Goal: Book appointment/travel/reservation

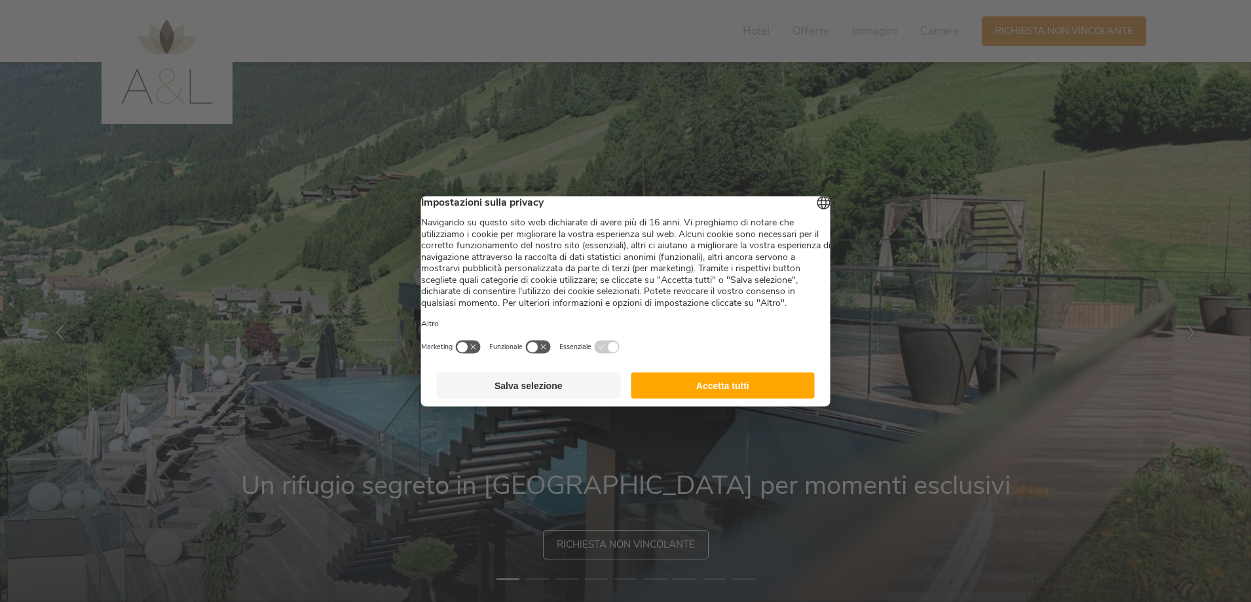
click at [751, 398] on button "Accetta tutti" at bounding box center [723, 385] width 184 height 26
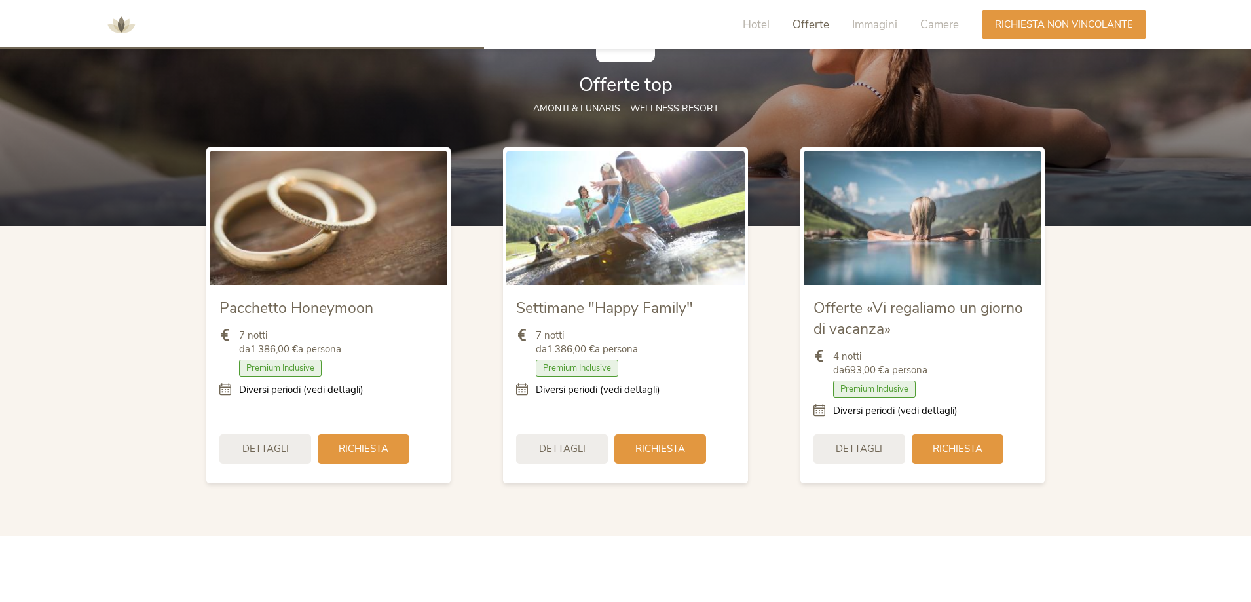
scroll to position [1506, 0]
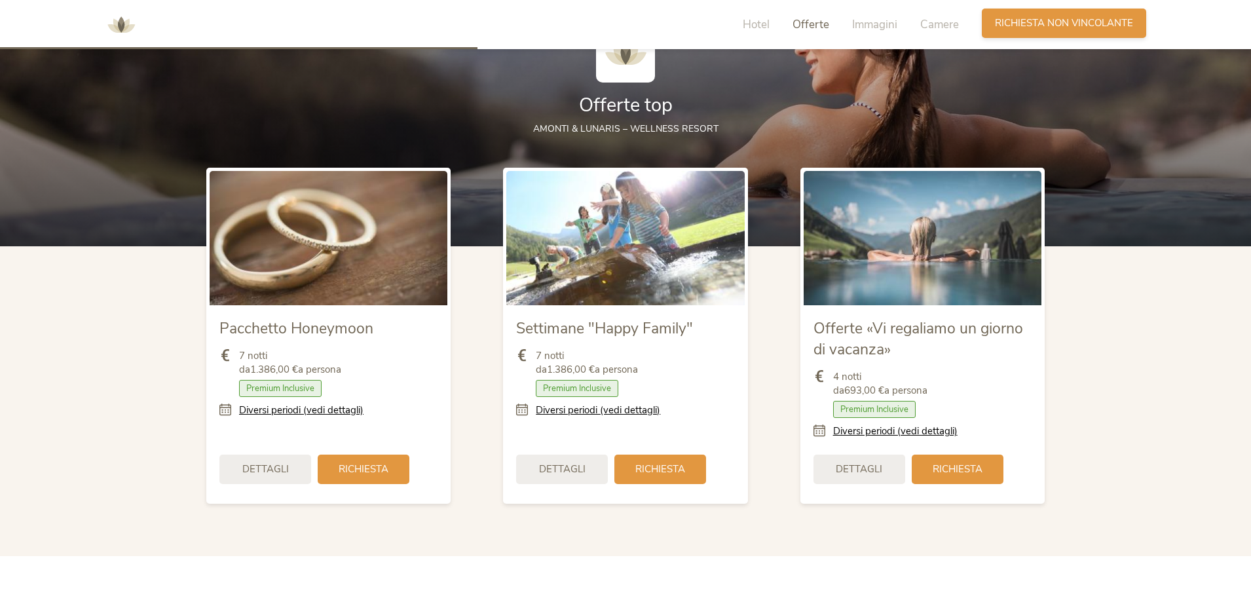
click at [1025, 27] on span "Richiesta non vincolante" at bounding box center [1064, 23] width 138 height 14
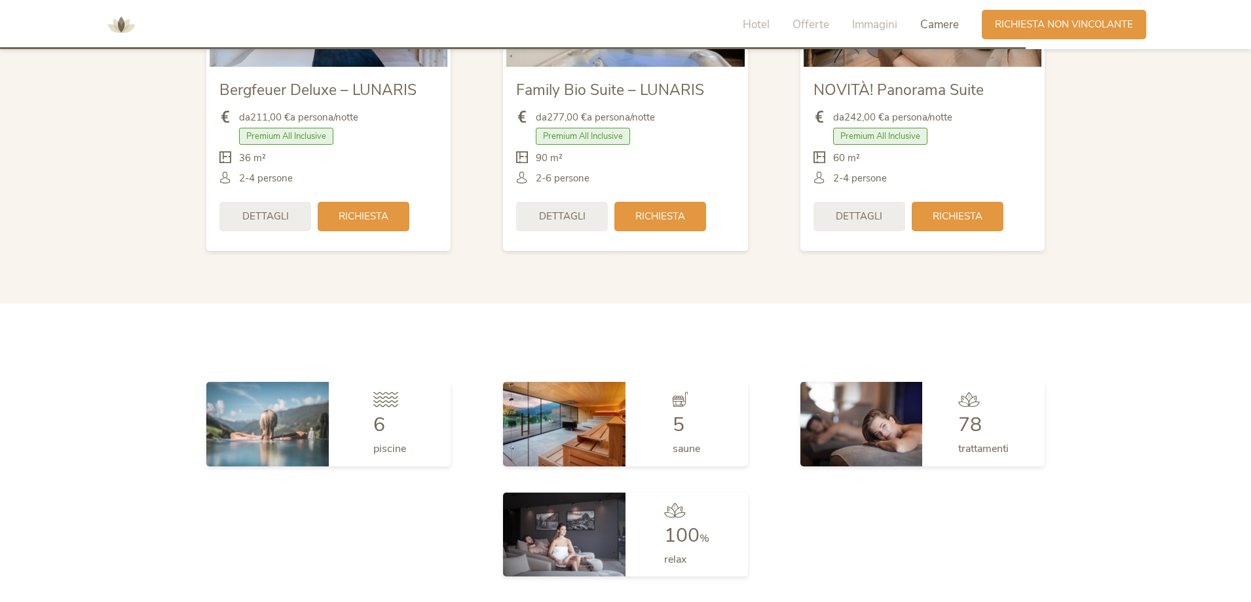
scroll to position [3226, 0]
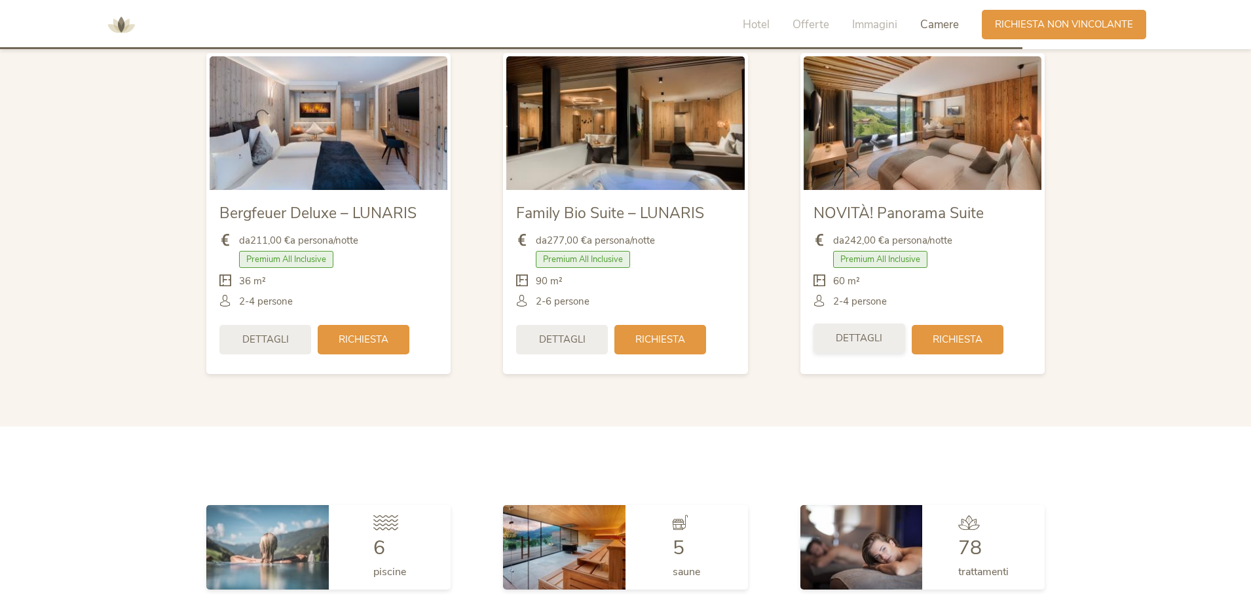
click at [878, 341] on span "Dettagli" at bounding box center [859, 338] width 47 height 14
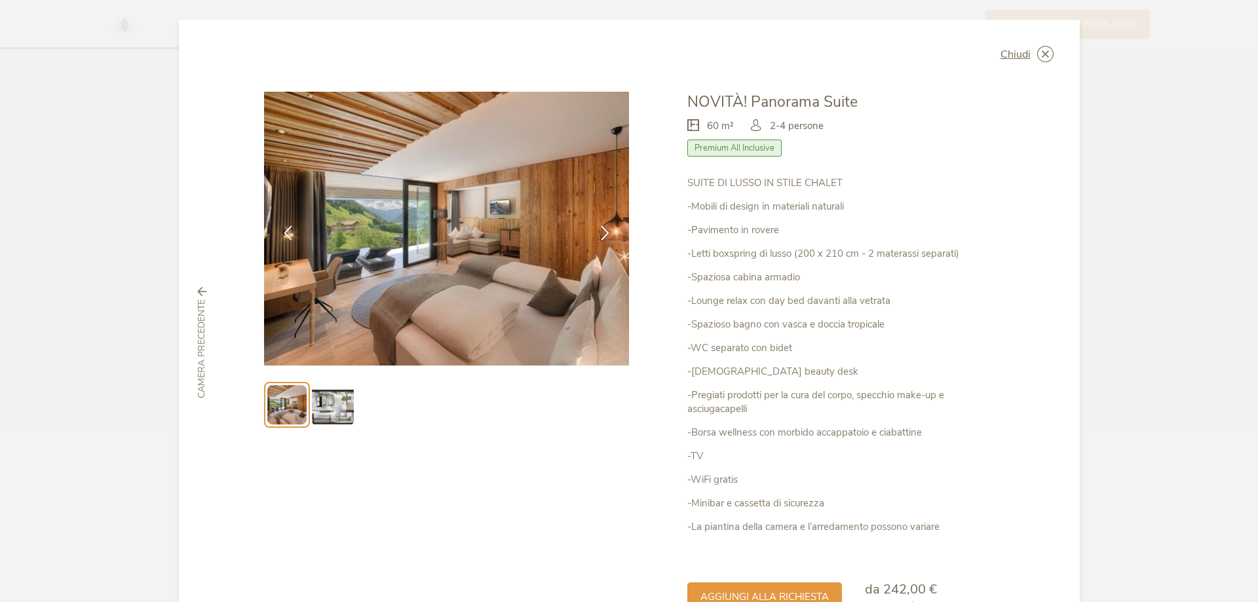
click at [320, 405] on img at bounding box center [333, 405] width 42 height 42
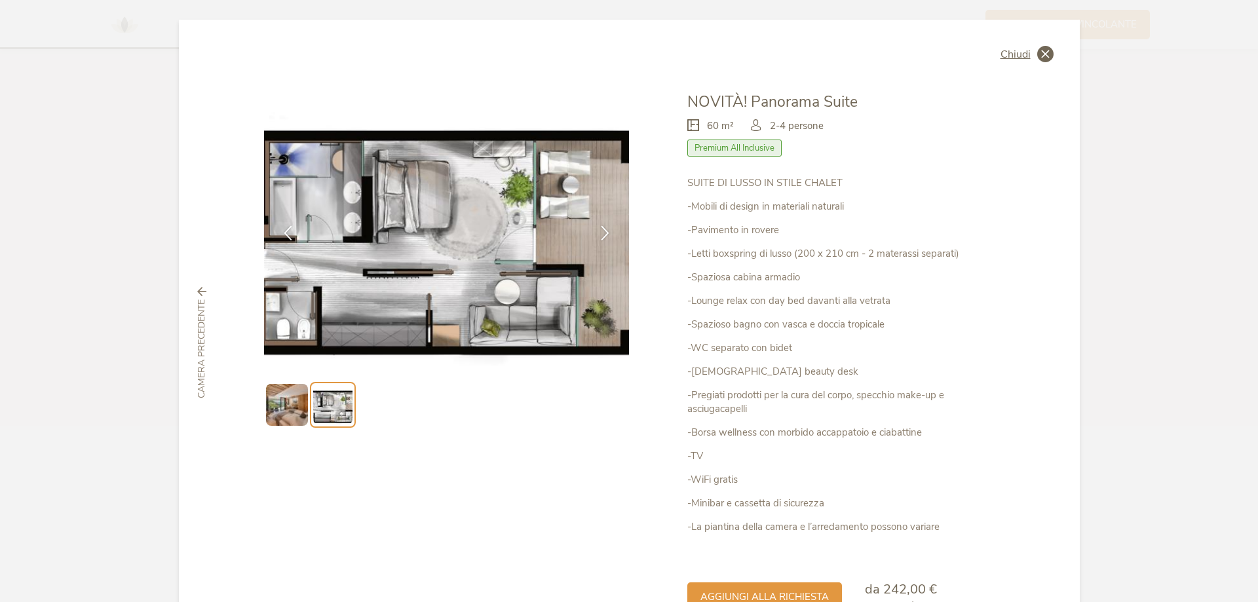
click at [1044, 54] on icon at bounding box center [1045, 54] width 16 height 16
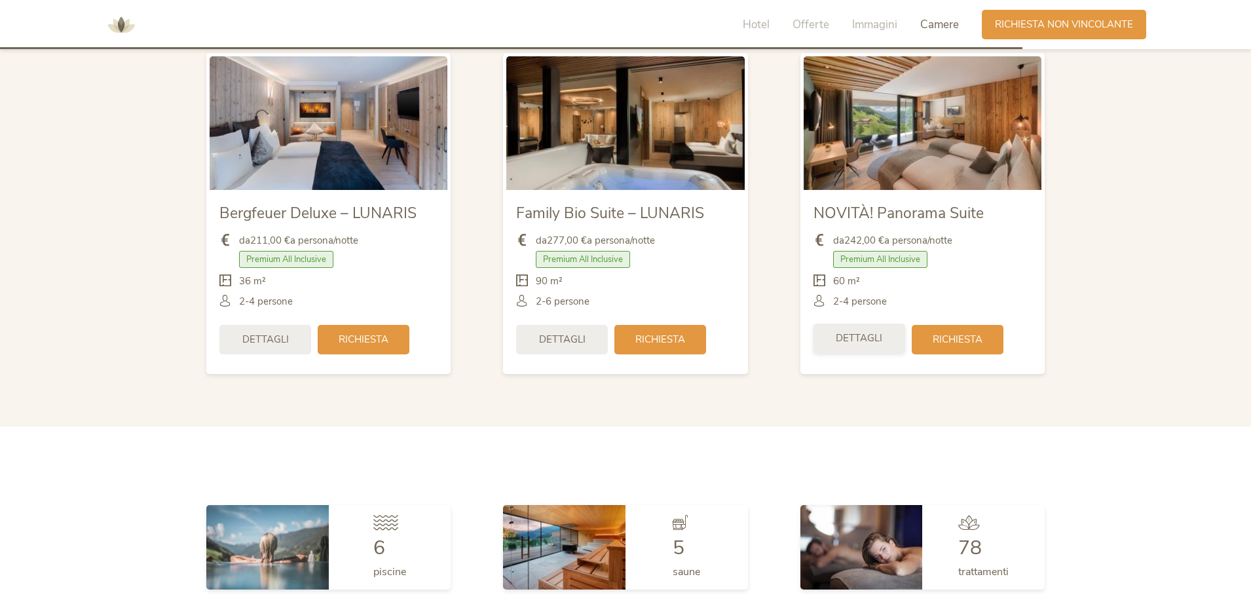
click at [870, 333] on span "Dettagli" at bounding box center [859, 338] width 47 height 14
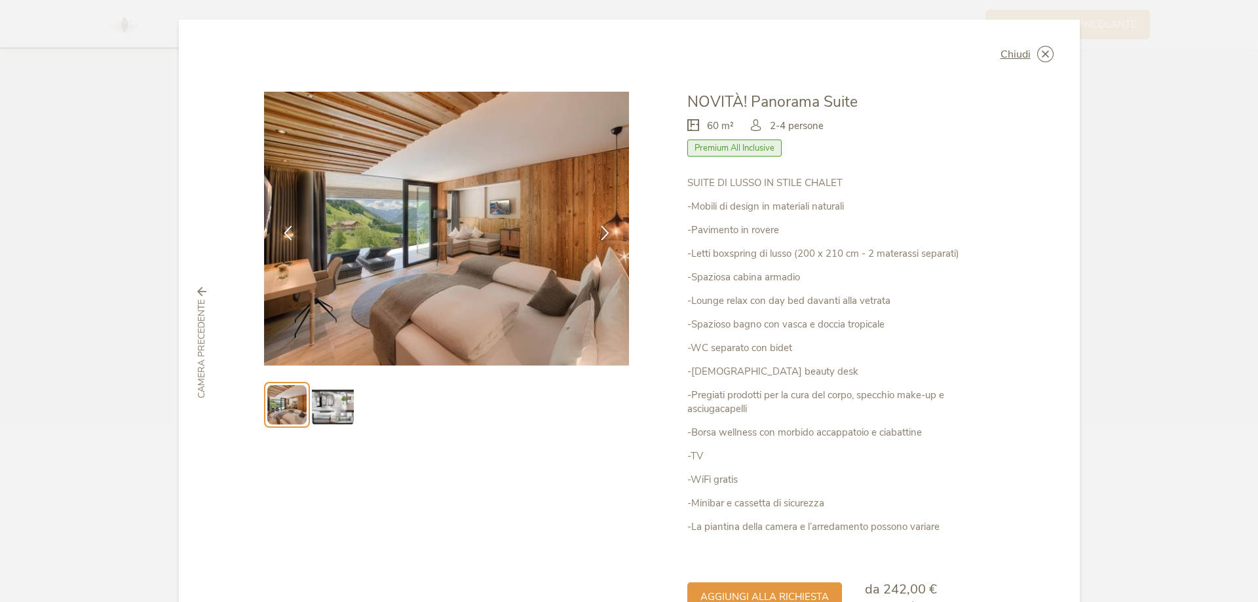
click at [345, 403] on img at bounding box center [333, 405] width 42 height 42
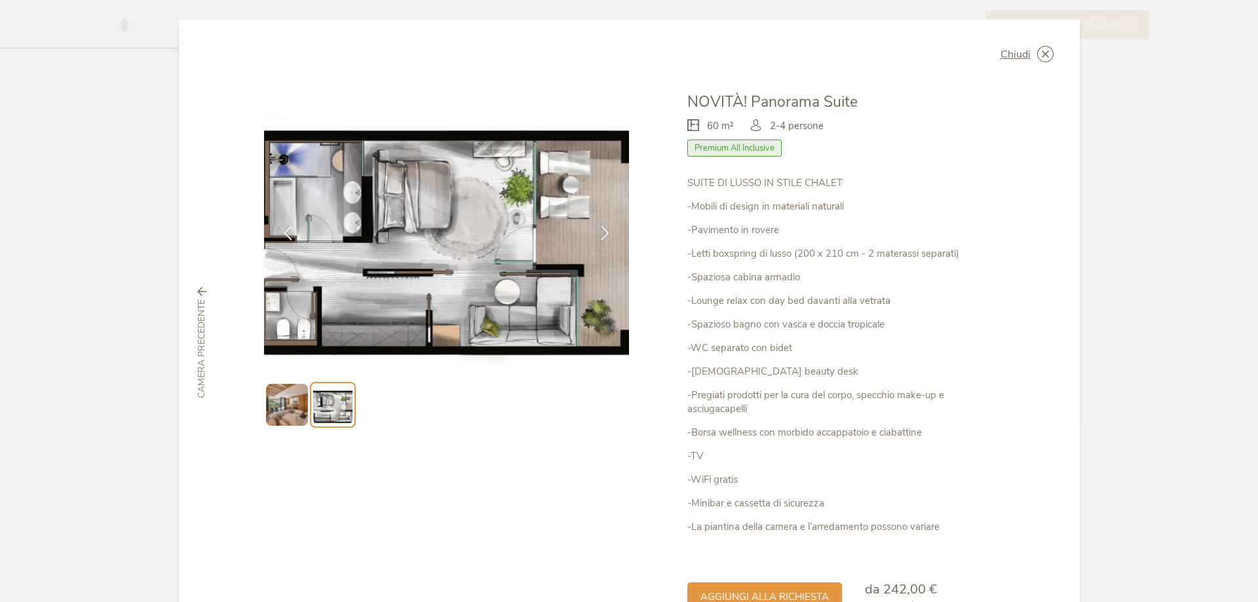
click at [0, 0] on icon at bounding box center [0, 0] width 0 height 0
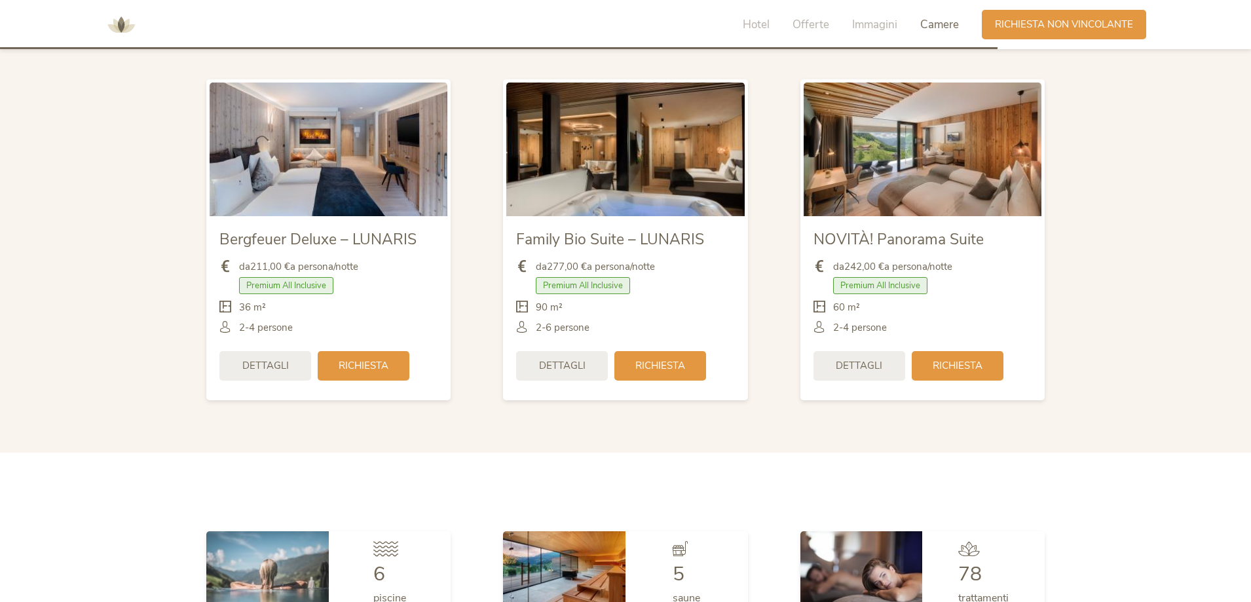
scroll to position [3095, 0]
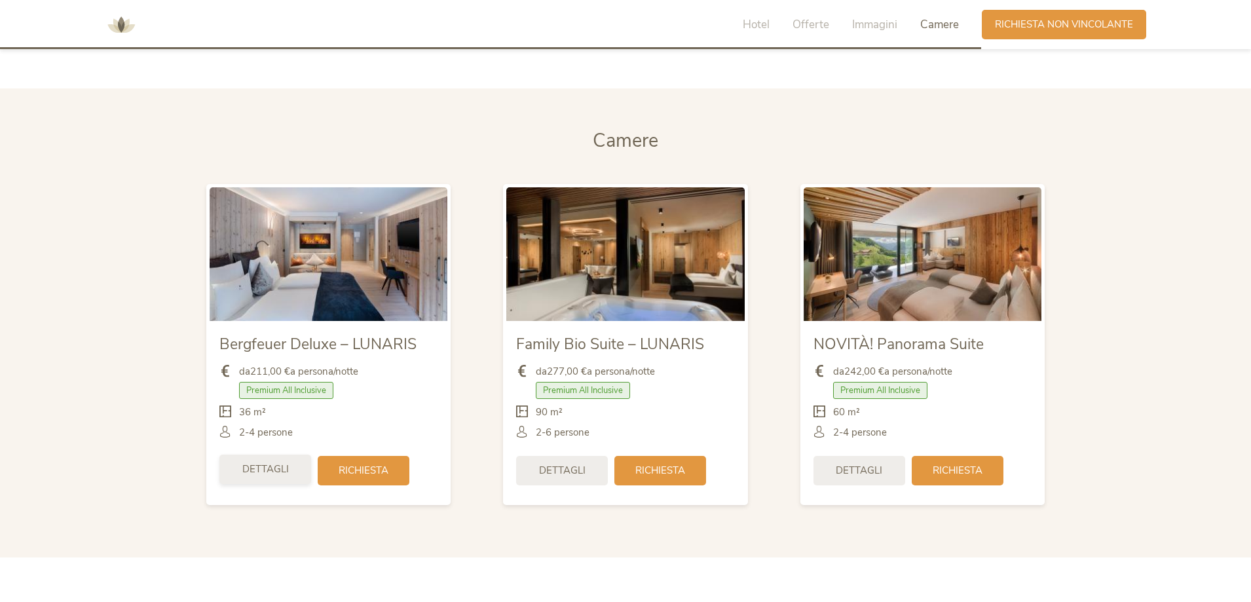
click at [275, 466] on span "Dettagli" at bounding box center [265, 469] width 47 height 14
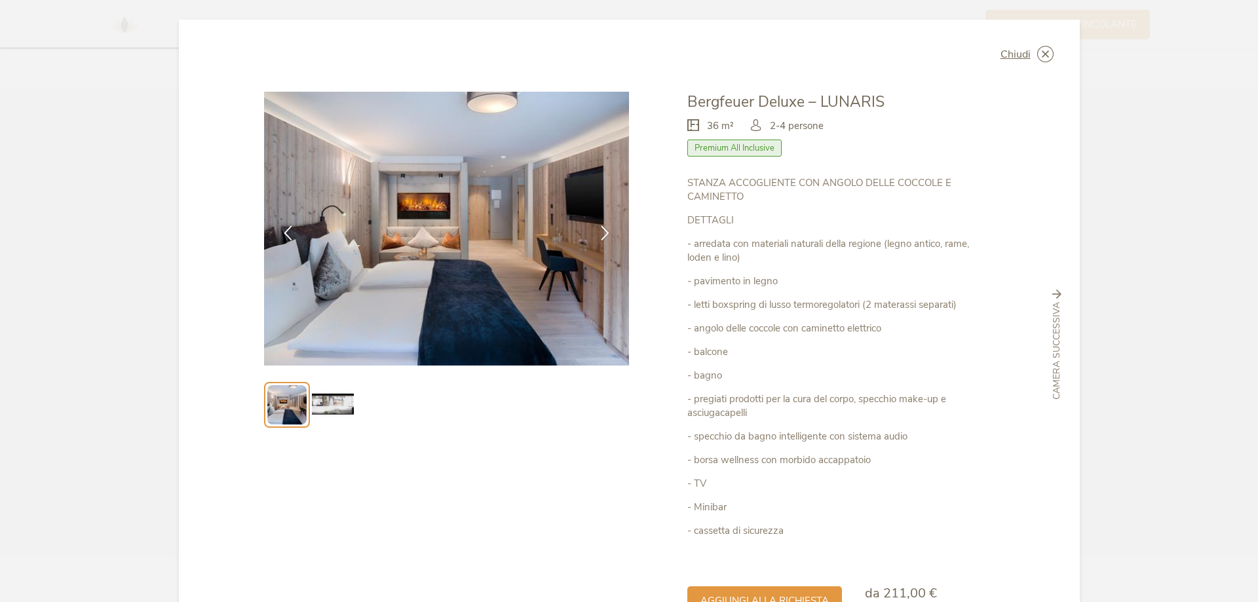
click at [326, 400] on img at bounding box center [333, 405] width 42 height 42
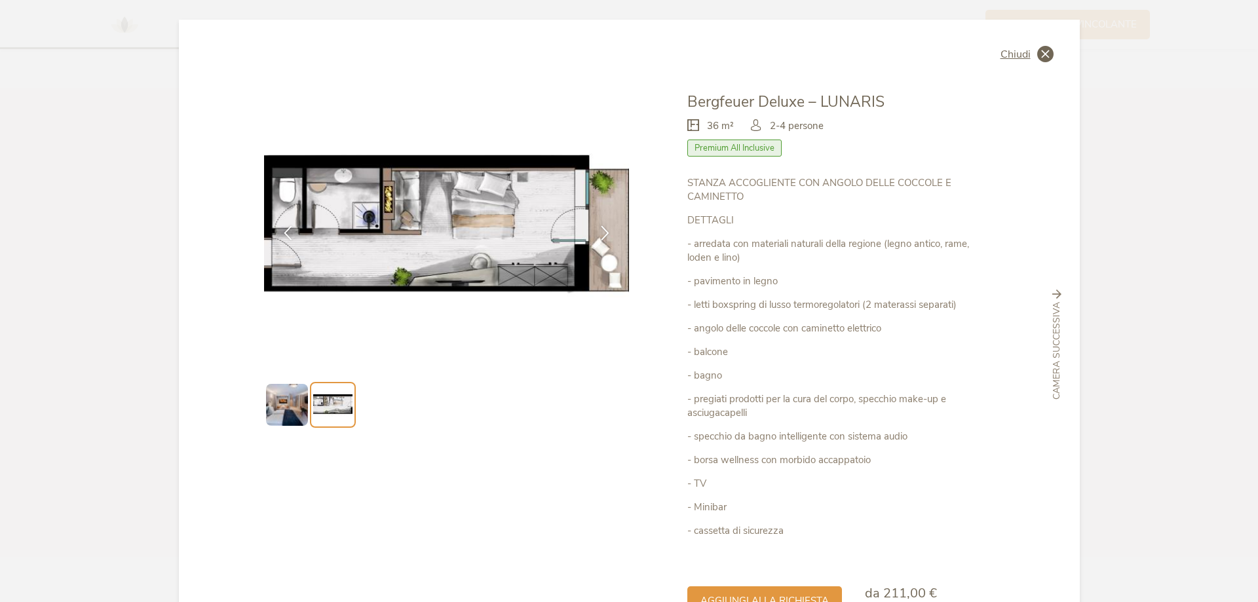
click at [1037, 50] on icon at bounding box center [1045, 54] width 16 height 16
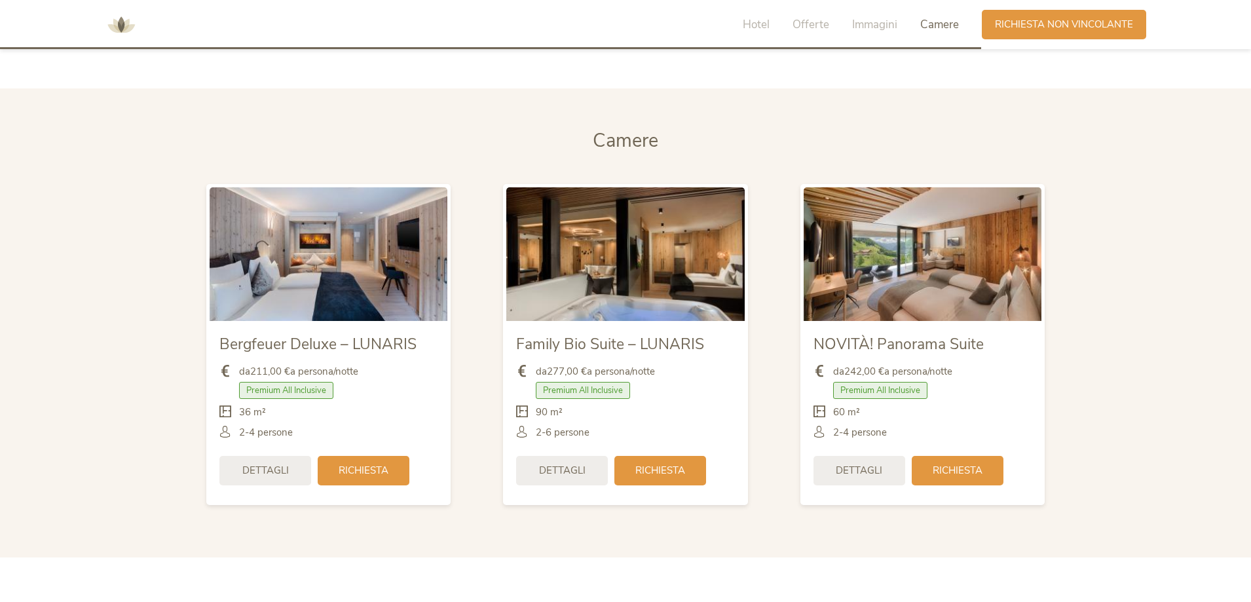
click at [568, 483] on div "Dettagli" at bounding box center [562, 470] width 92 height 29
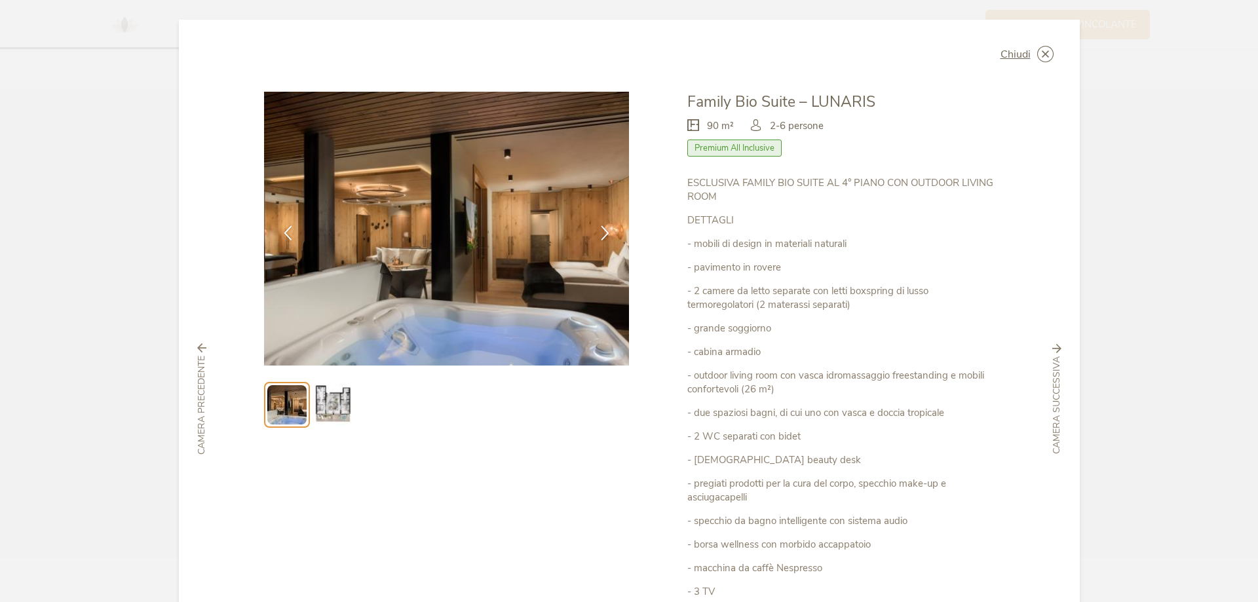
click at [335, 415] on img at bounding box center [333, 405] width 42 height 42
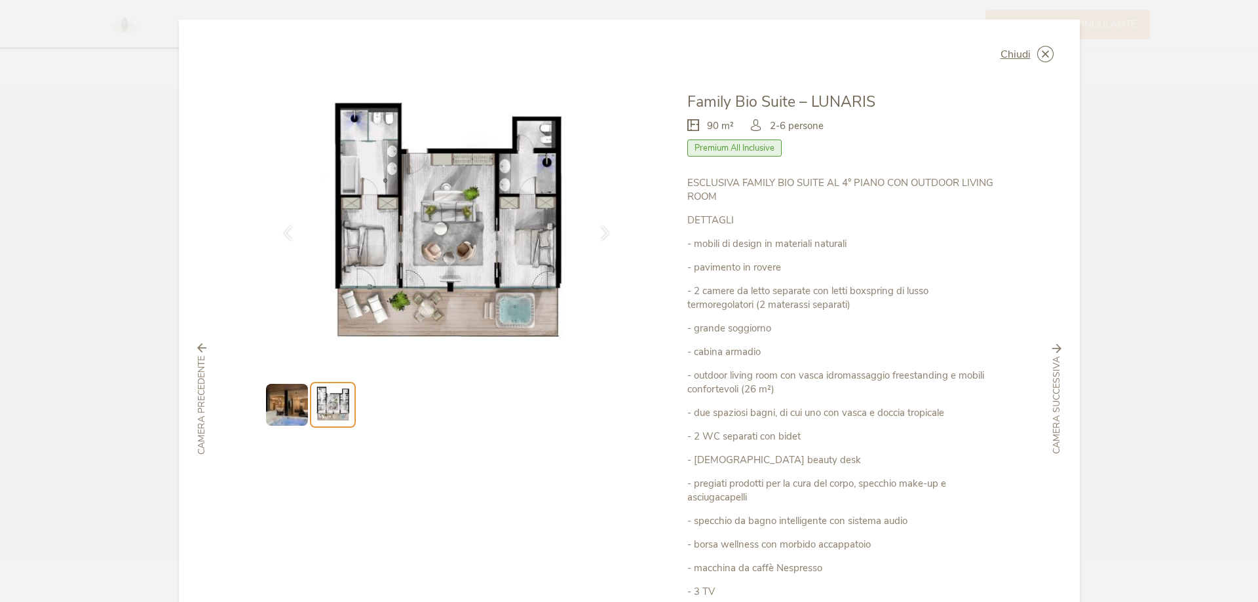
click at [474, 255] on img at bounding box center [446, 229] width 365 height 274
click at [1045, 52] on icon at bounding box center [1045, 54] width 16 height 16
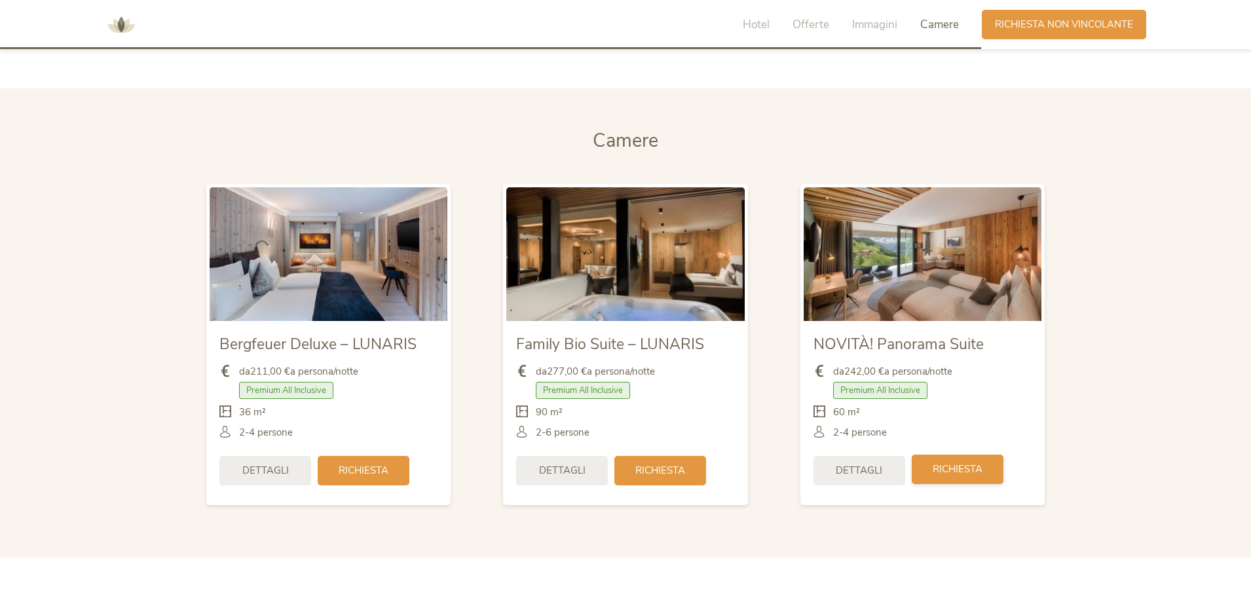
click at [960, 472] on span "Richiesta" at bounding box center [958, 469] width 50 height 14
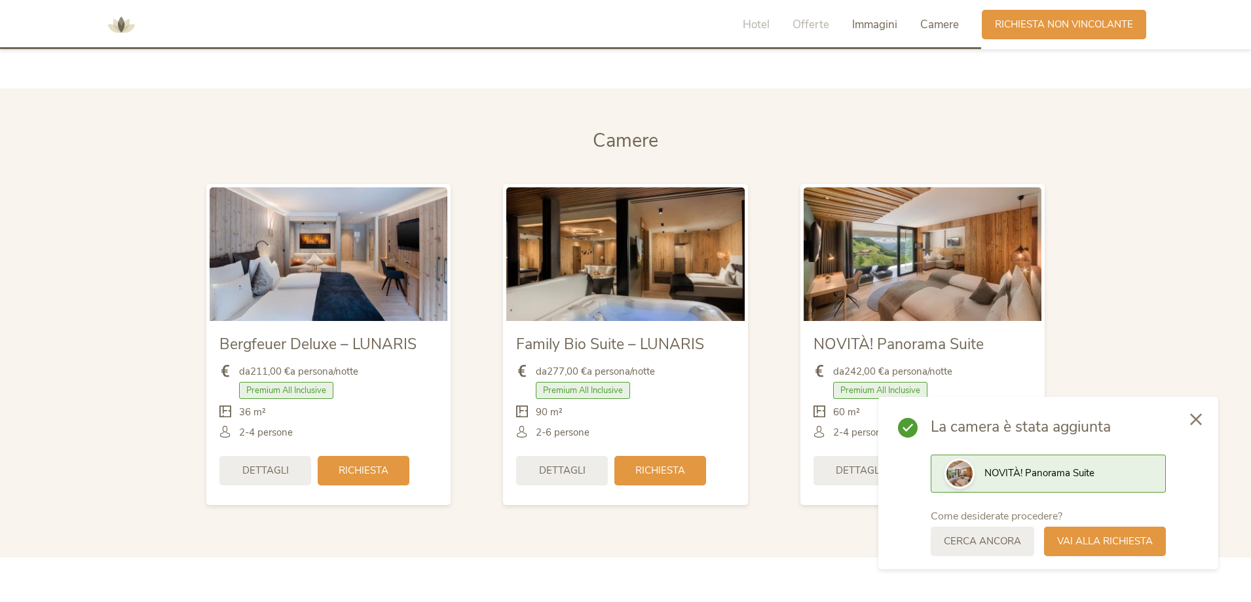
click at [879, 28] on span "Immagini" at bounding box center [874, 24] width 45 height 15
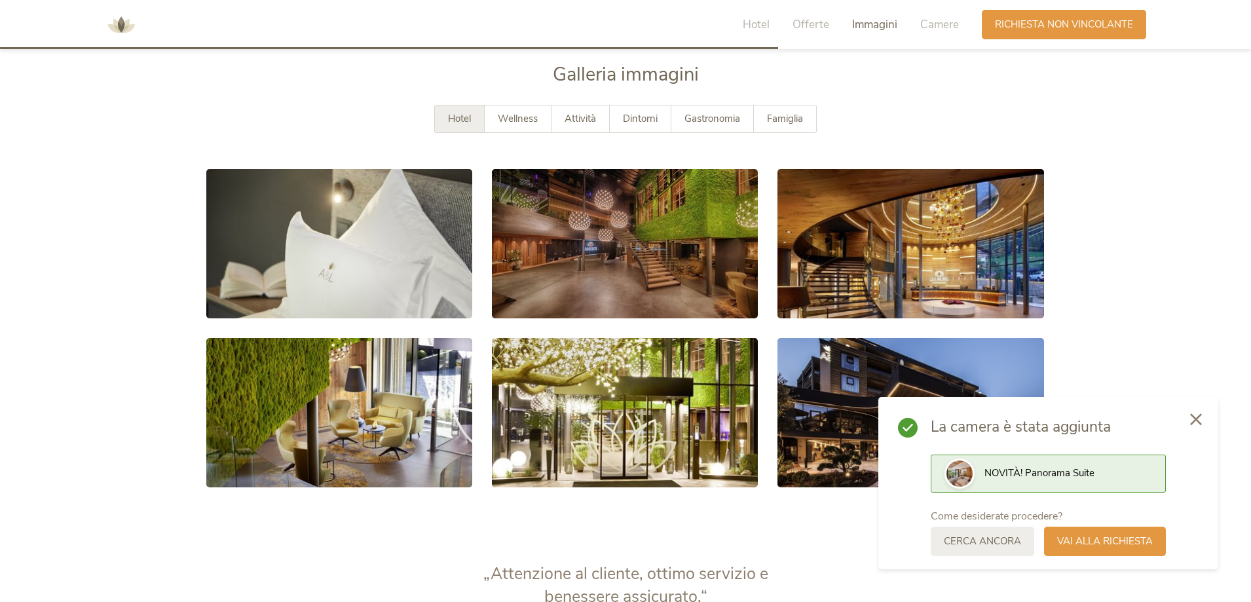
scroll to position [2400, 0]
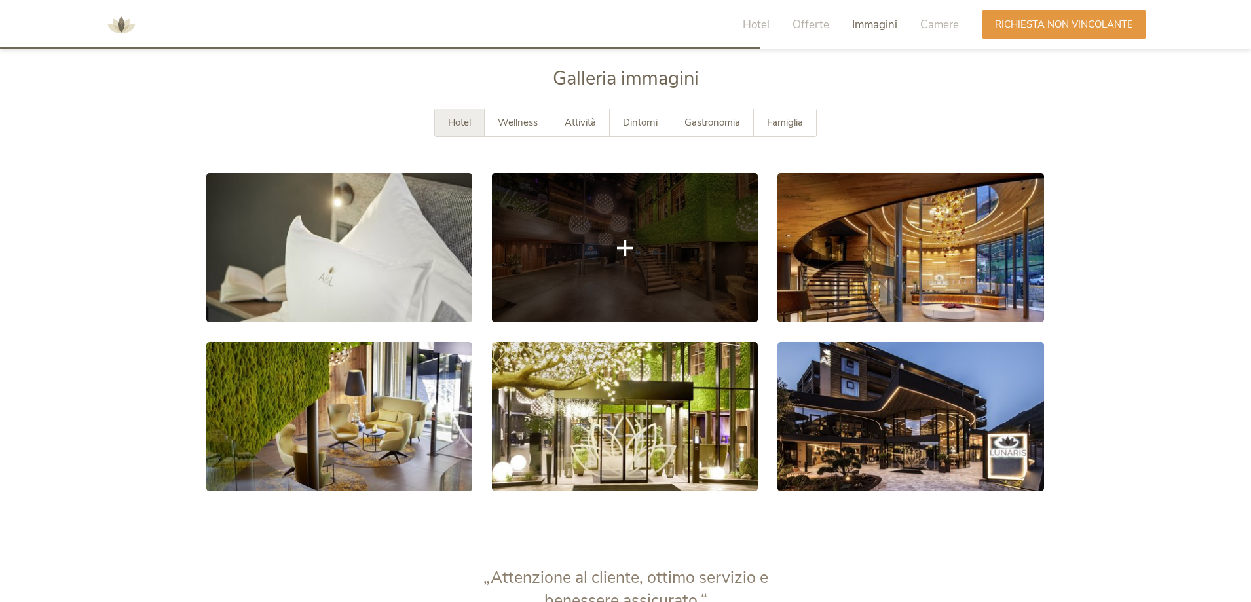
click at [635, 255] on link at bounding box center [625, 247] width 266 height 149
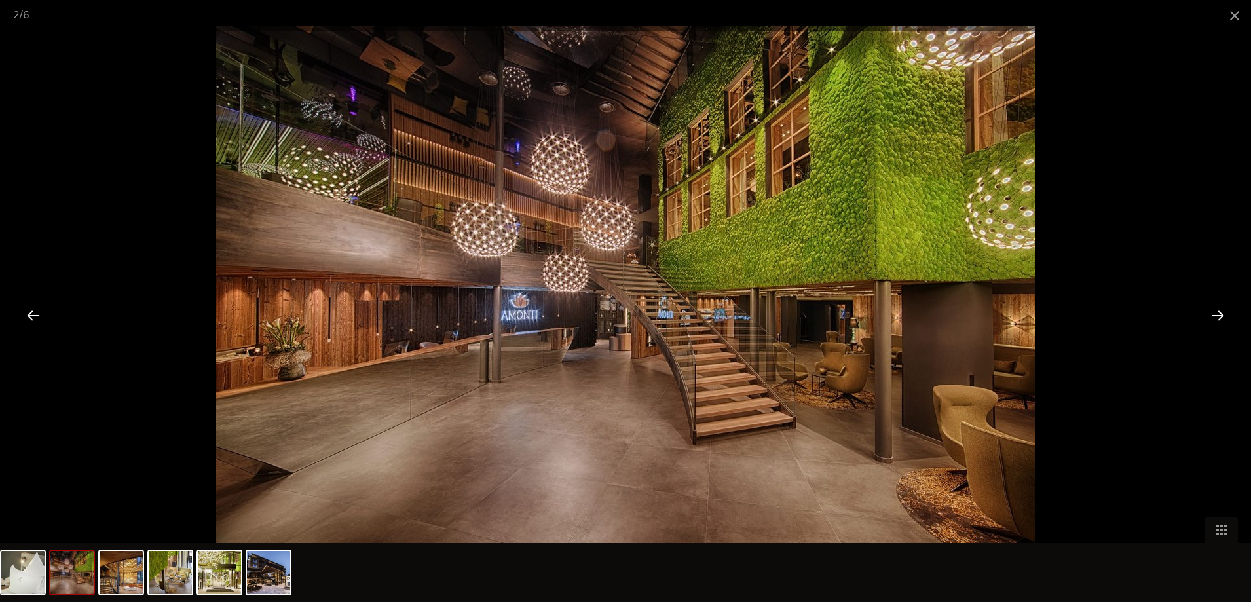
click at [1218, 312] on div at bounding box center [1217, 315] width 41 height 41
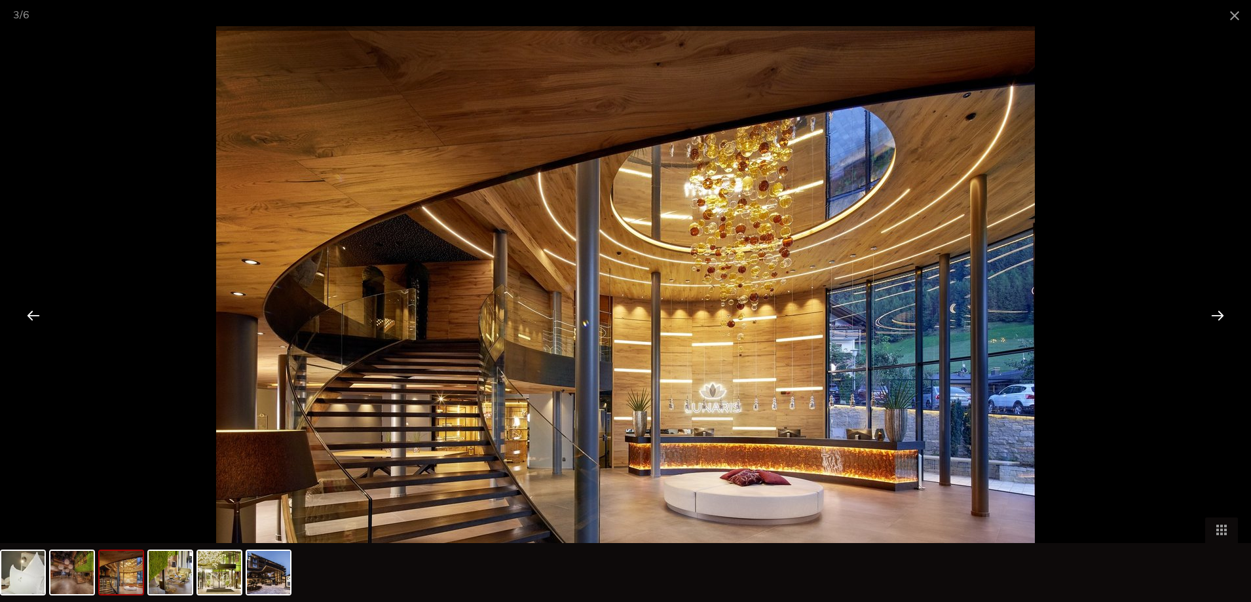
click at [1218, 312] on div at bounding box center [1217, 315] width 41 height 41
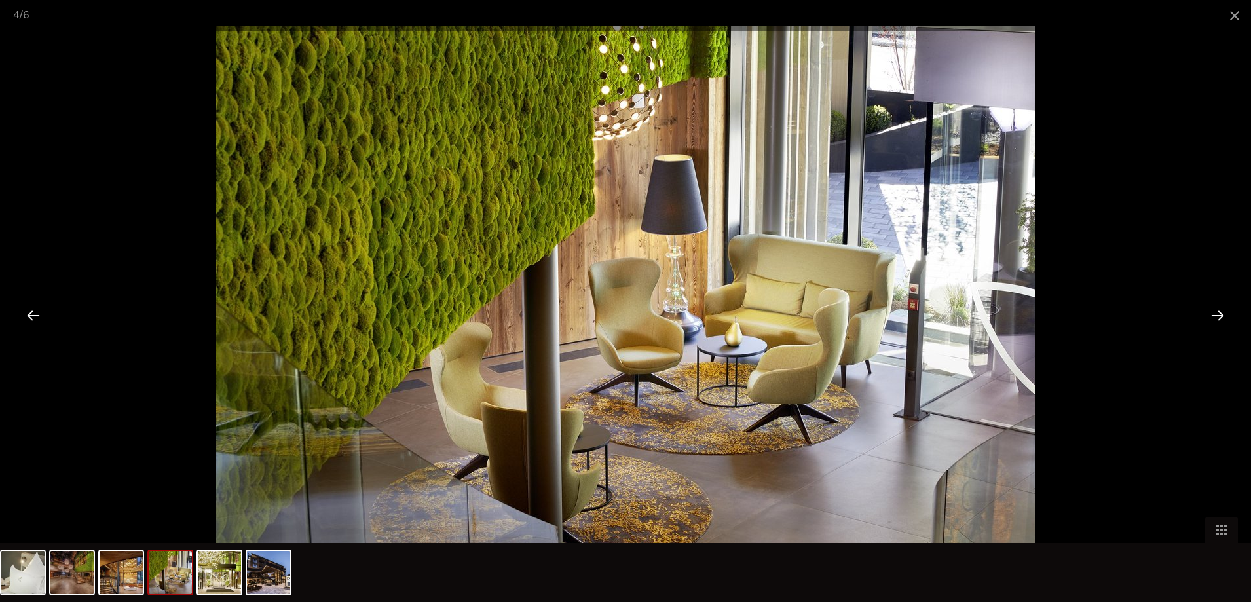
click at [1218, 312] on div at bounding box center [1217, 315] width 41 height 41
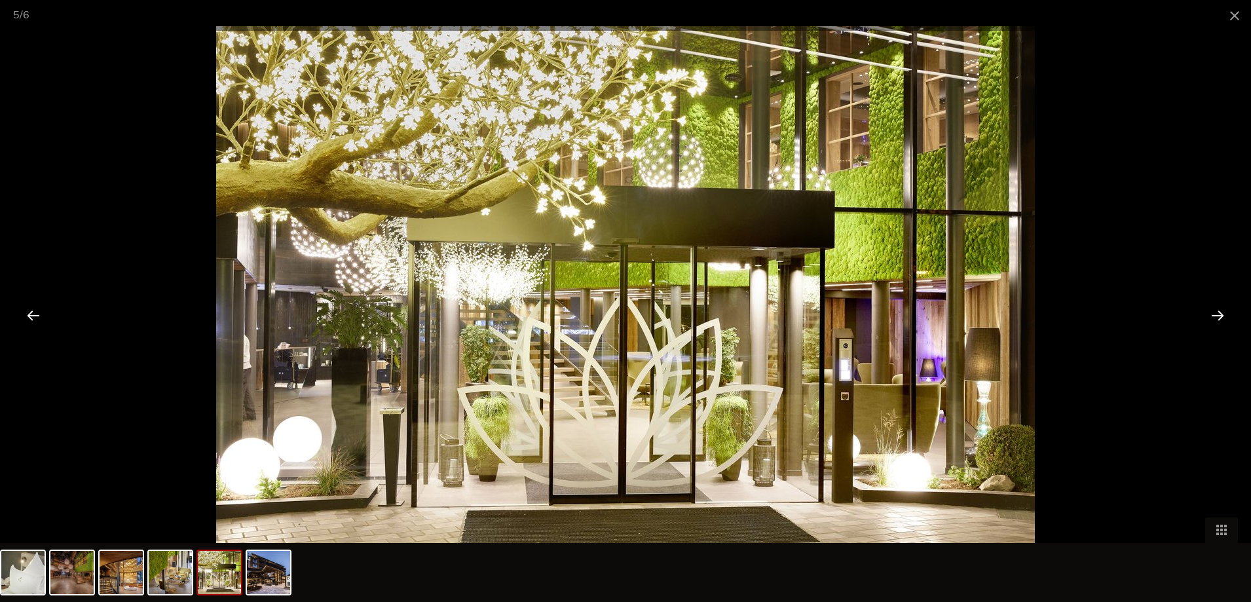
click at [1218, 312] on div at bounding box center [1217, 315] width 41 height 41
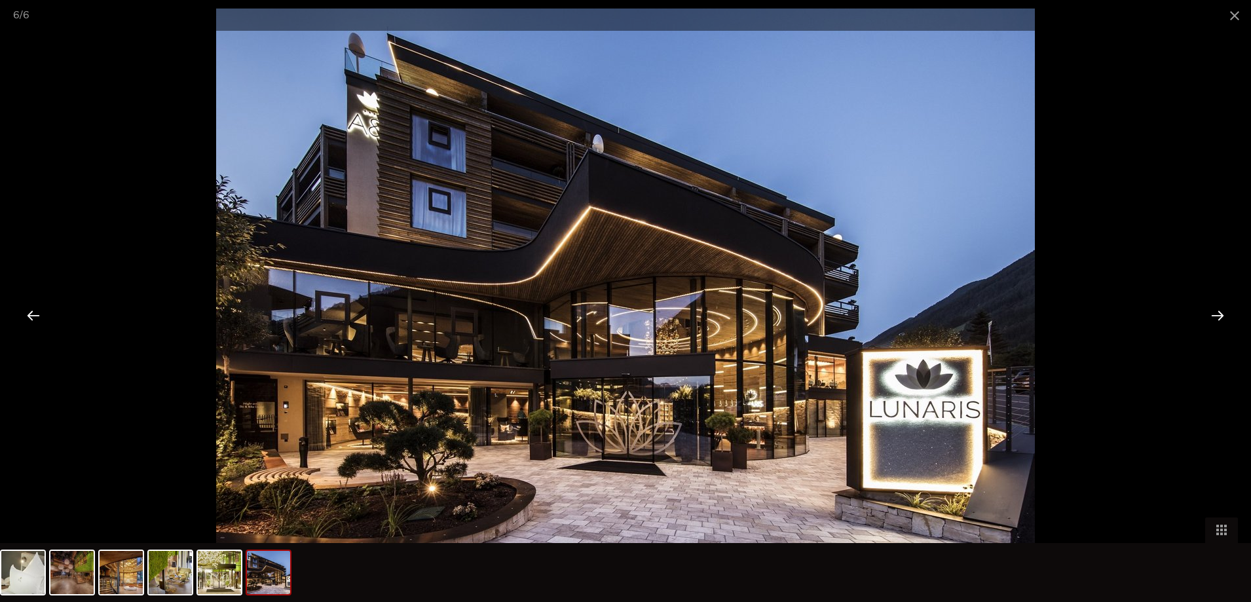
click at [1218, 312] on div at bounding box center [1217, 315] width 41 height 41
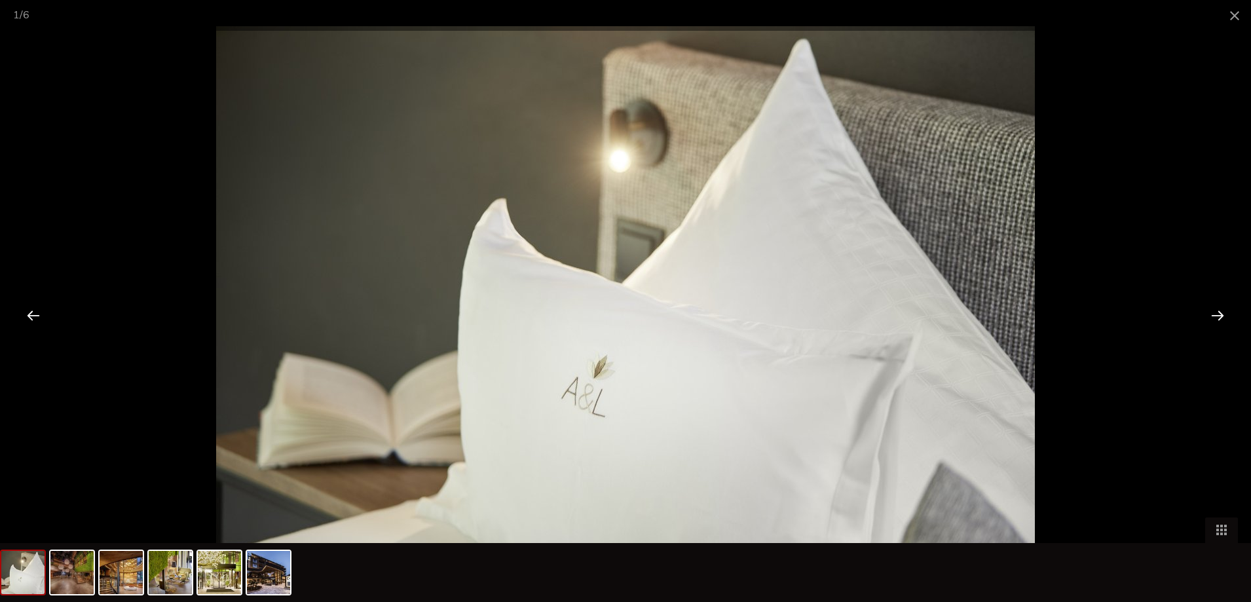
click at [1218, 312] on div at bounding box center [1217, 315] width 41 height 41
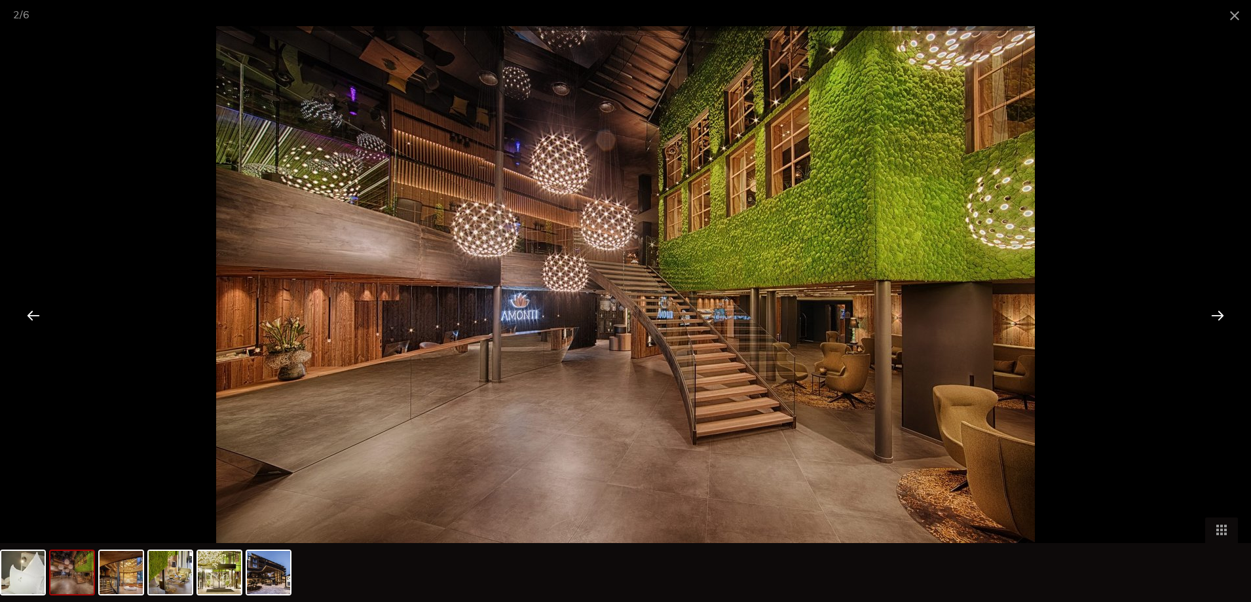
click at [1218, 312] on div at bounding box center [1217, 315] width 41 height 41
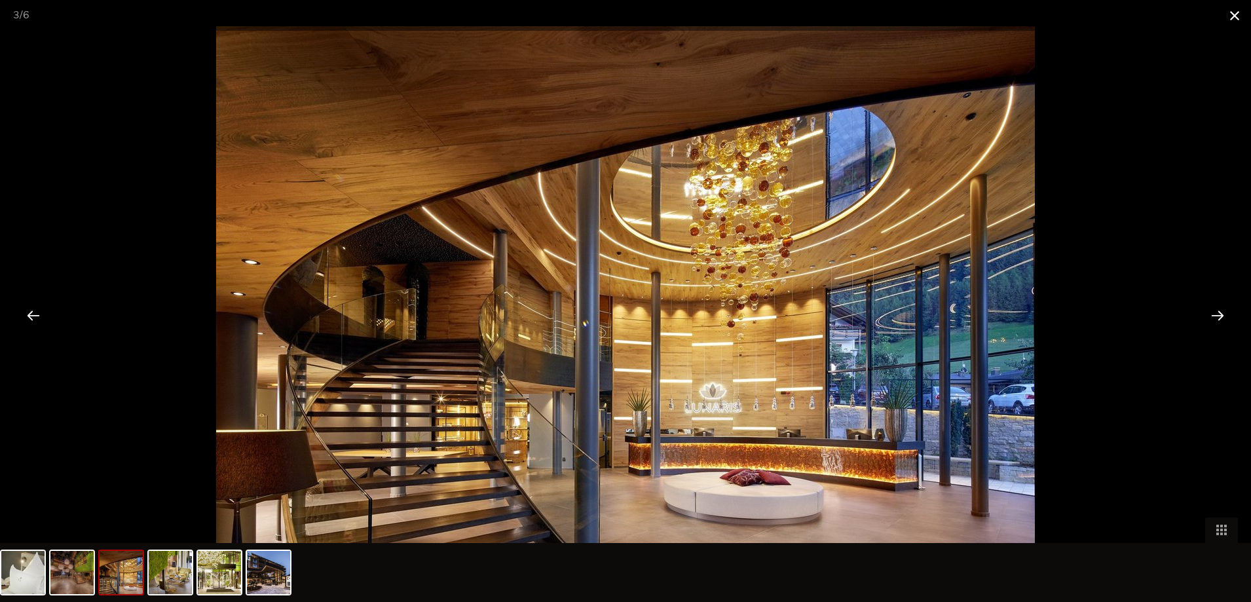
click at [1231, 20] on span at bounding box center [1234, 15] width 33 height 31
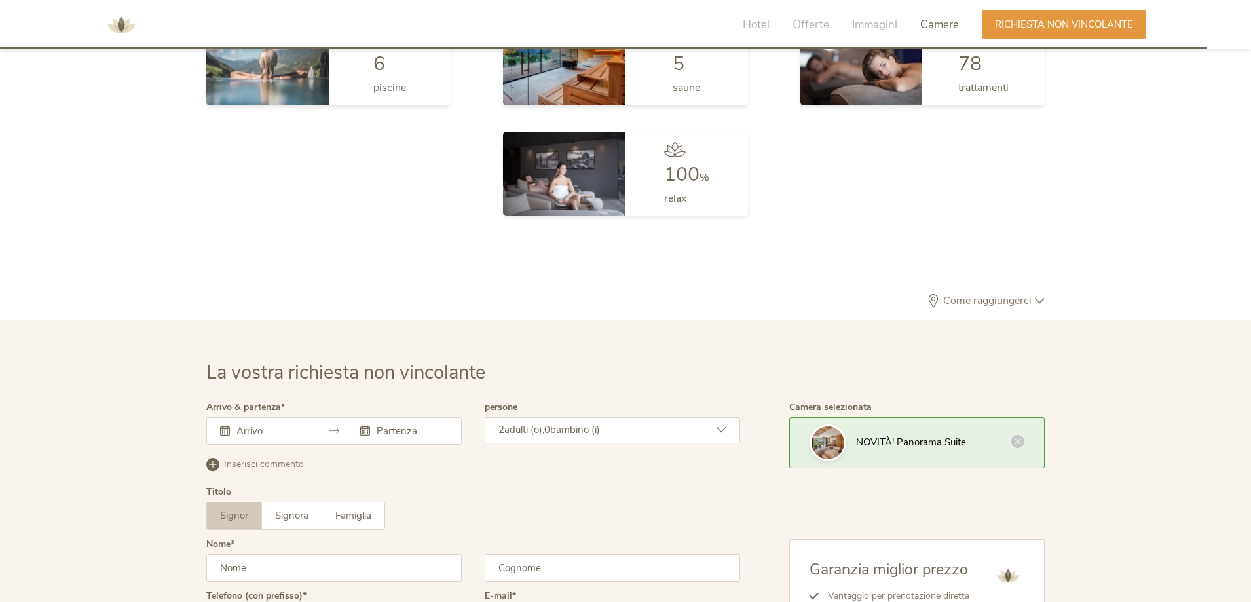
scroll to position [3946, 0]
